Goal: Task Accomplishment & Management: Manage account settings

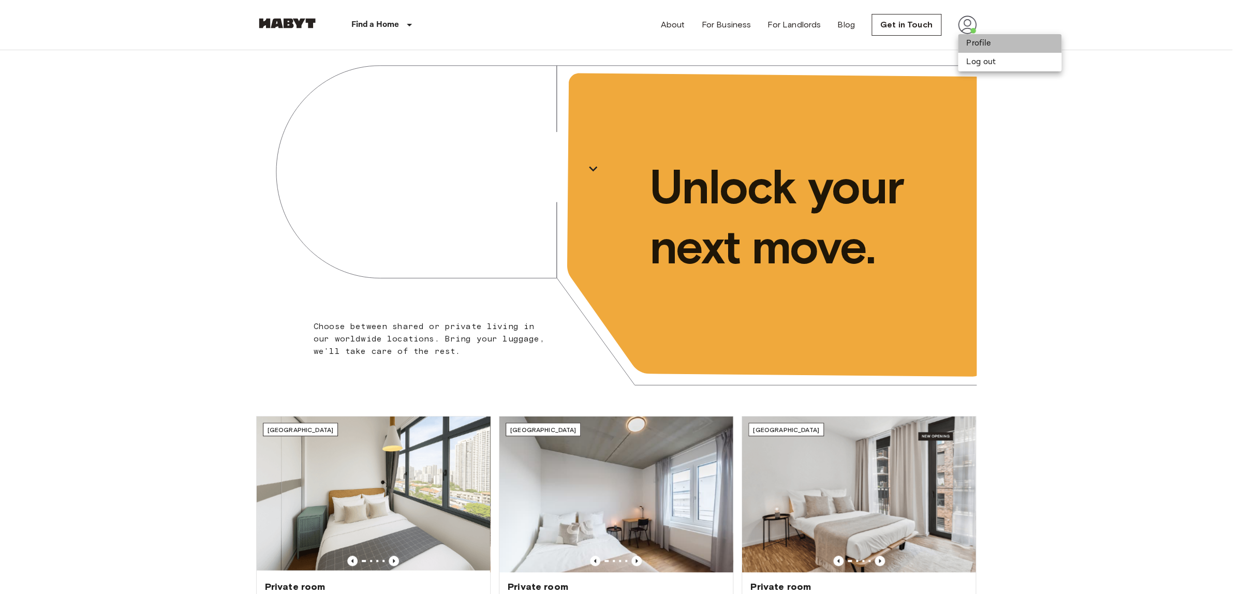
click at [968, 39] on li "Profile" at bounding box center [1009, 43] width 103 height 19
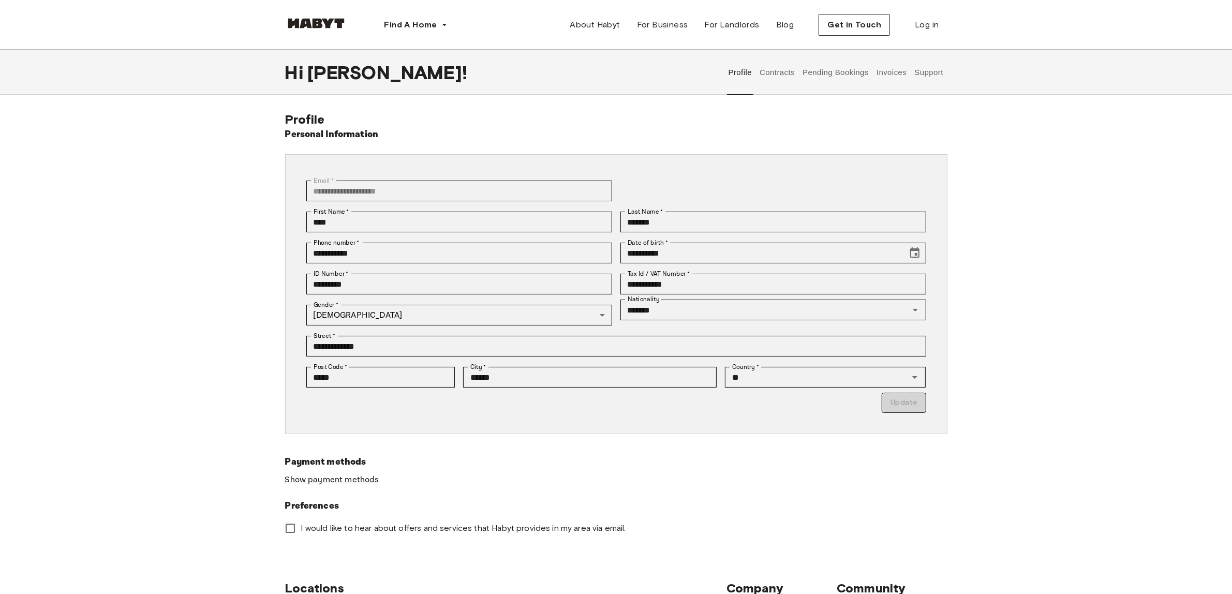
click at [775, 72] on button "Contracts" at bounding box center [778, 73] width 38 height 46
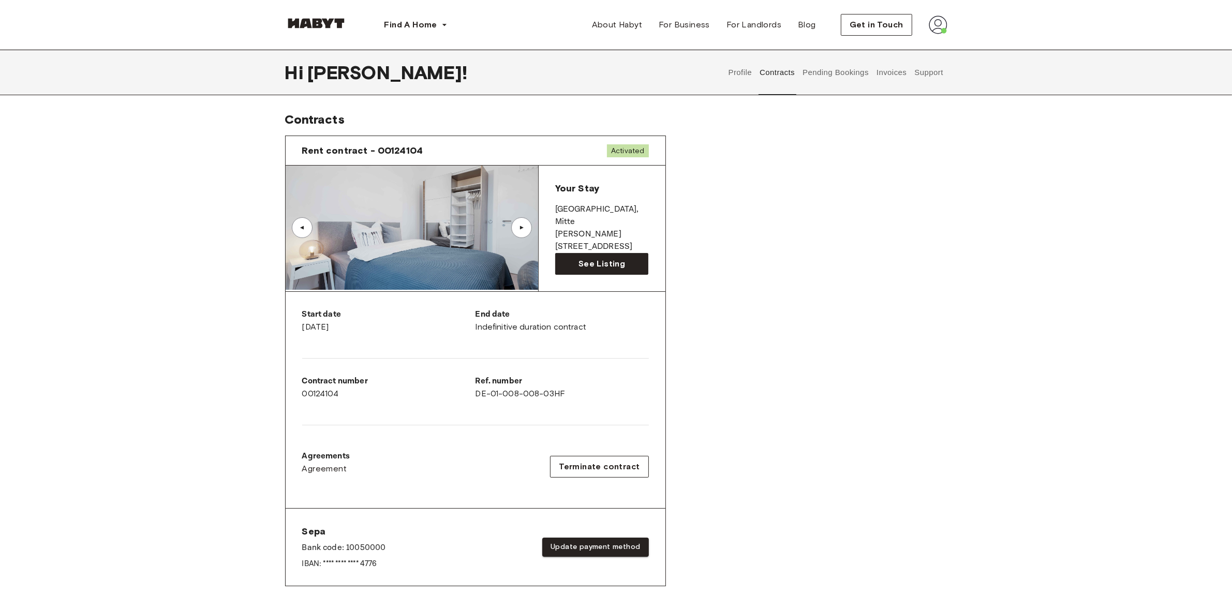
click at [451, 226] on img at bounding box center [412, 228] width 252 height 124
click at [883, 71] on button "Invoices" at bounding box center [891, 73] width 33 height 46
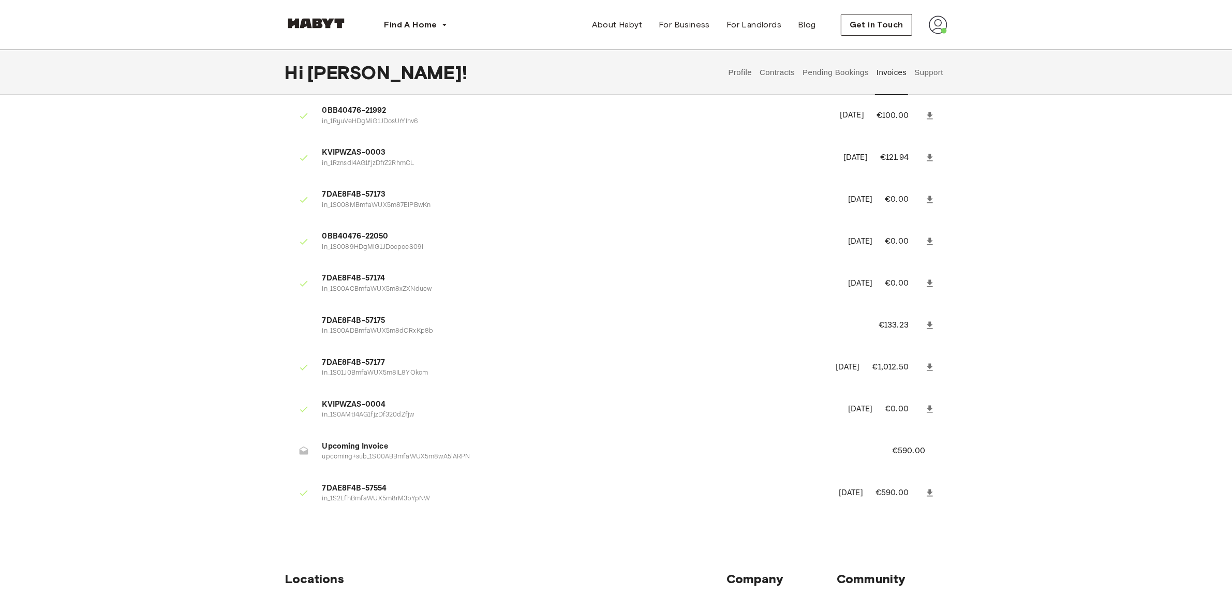
drag, startPoint x: 808, startPoint y: 146, endPoint x: 796, endPoint y: 177, distance: 33.4
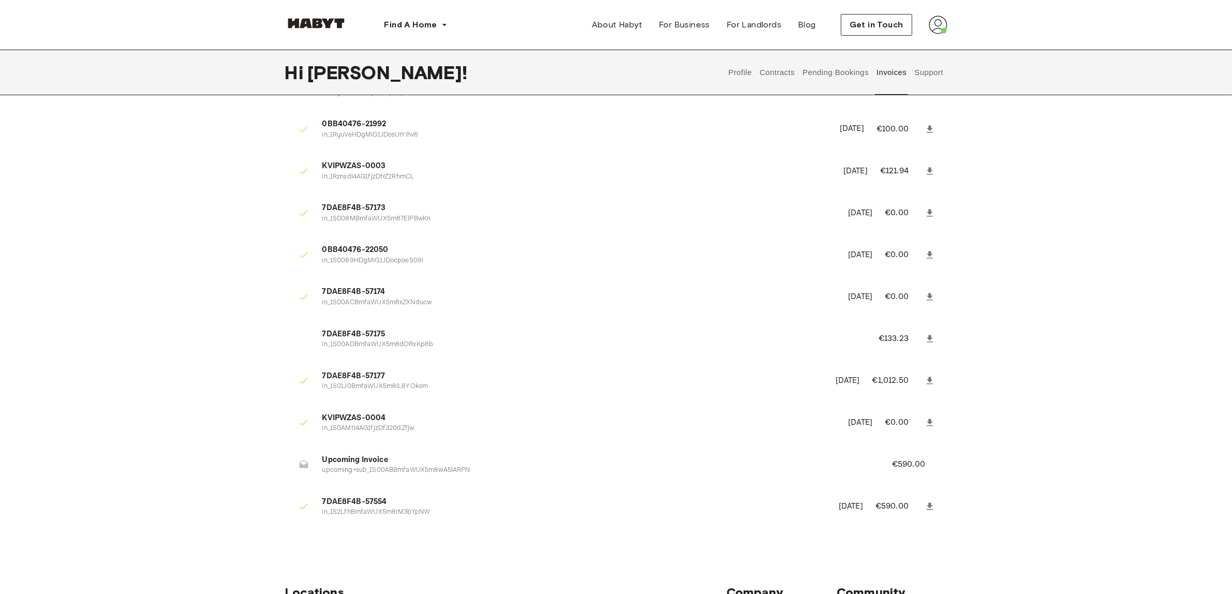
scroll to position [32, 0]
